Goal: Task Accomplishment & Management: Complete application form

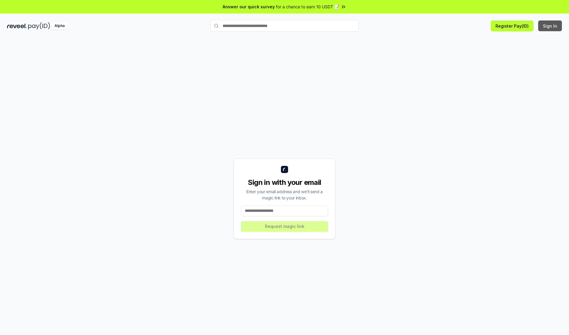
click at [551, 26] on button "Sign In" at bounding box center [551, 25] width 24 height 11
type input "**********"
click at [285, 226] on button "Request magic link" at bounding box center [284, 226] width 87 height 11
